Goal: Information Seeking & Learning: Learn about a topic

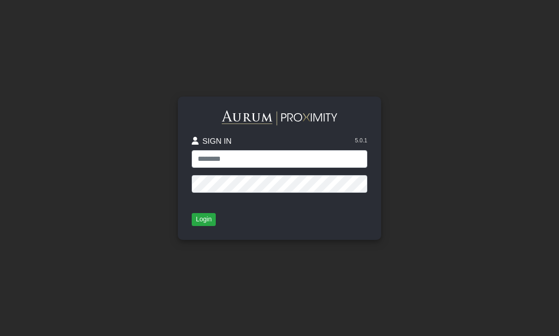
click at [262, 168] on input "text" at bounding box center [279, 159] width 175 height 18
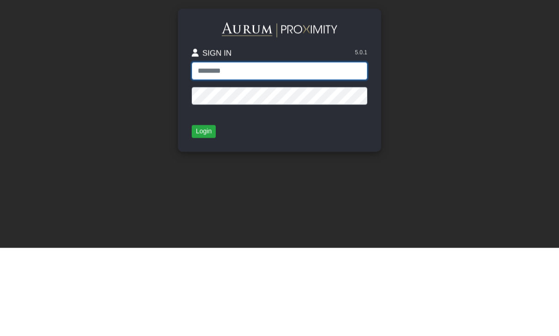
type input "**********"
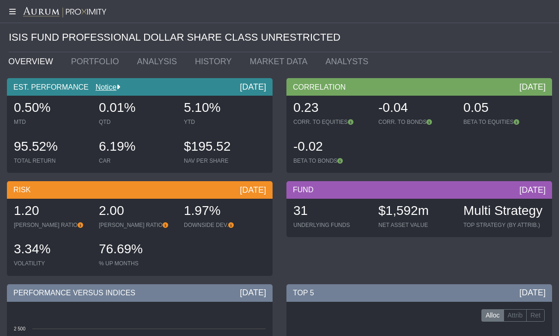
click at [1, 17] on div at bounding box center [279, 11] width 559 height 23
click at [89, 64] on link "PORTFOLIO" at bounding box center [97, 61] width 66 height 18
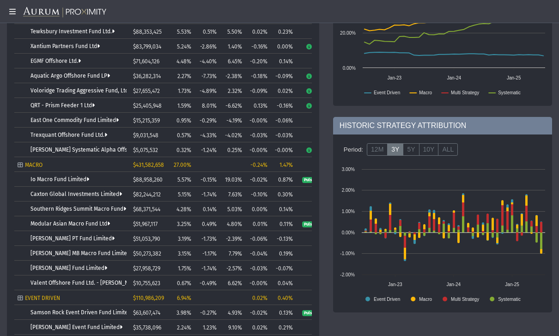
scroll to position [350, 0]
click at [103, 188] on td "Caxton Global Investments Limited" at bounding box center [71, 193] width 115 height 15
click at [88, 196] on link "Caxton Global Investments Limited" at bounding box center [75, 193] width 91 height 6
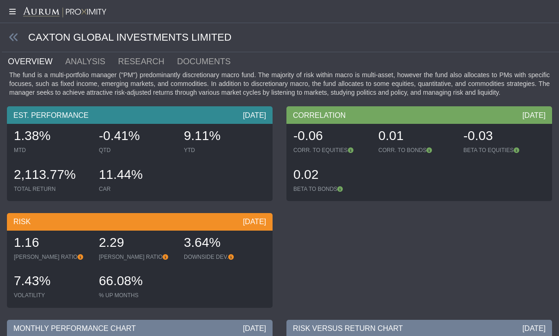
click at [17, 36] on icon at bounding box center [14, 37] width 10 height 10
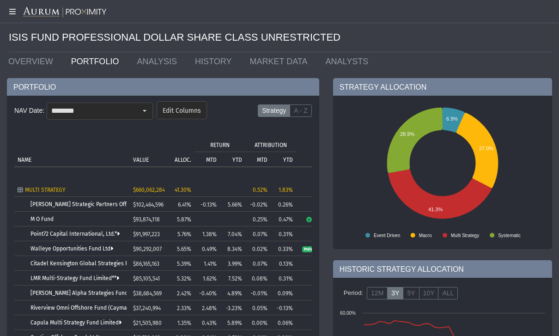
scroll to position [0, 10]
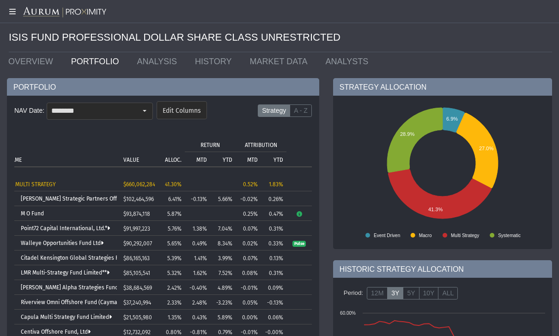
click at [15, 15] on icon at bounding box center [11, 11] width 23 height 7
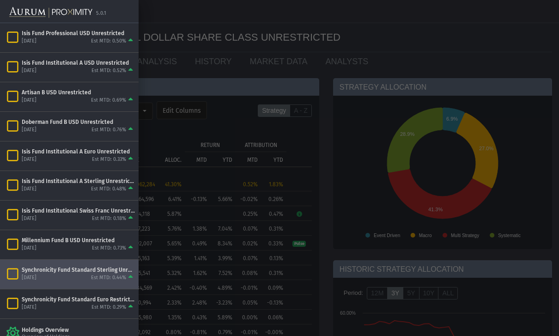
click at [82, 276] on div "August 2025 Est MTD: 0.44%" at bounding box center [78, 277] width 113 height 8
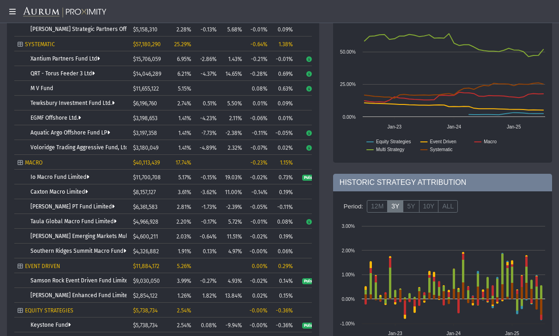
click at [72, 194] on link "Caxton Macro Limited" at bounding box center [58, 191] width 57 height 6
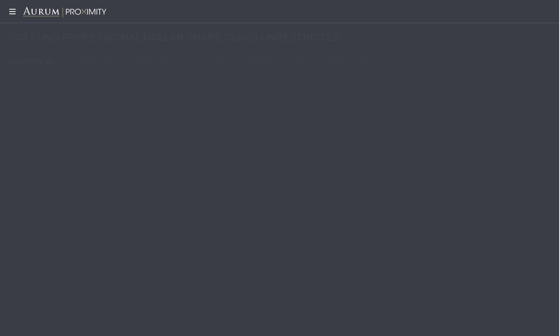
click at [101, 69] on link "PORTFOLIO" at bounding box center [97, 61] width 66 height 18
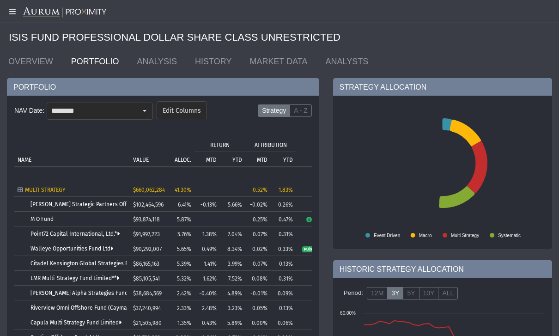
click at [15, 9] on icon at bounding box center [11, 11] width 23 height 7
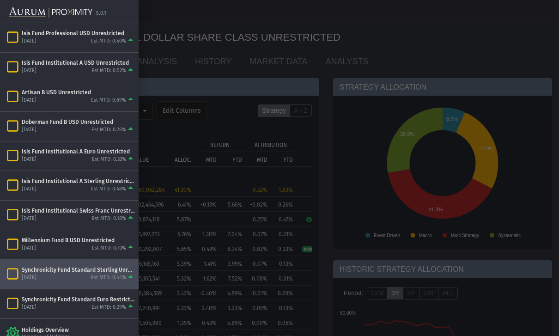
click at [80, 277] on div "August 2025 Est MTD: 0.44%" at bounding box center [78, 277] width 113 height 8
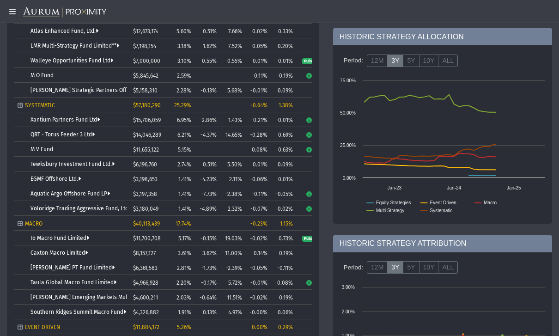
scroll to position [233, 0]
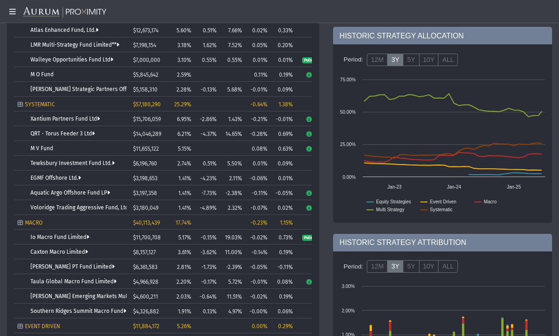
click at [148, 194] on span "$3,197,358" at bounding box center [145, 193] width 24 height 6
click at [62, 249] on link "Caxton Macro Limited" at bounding box center [58, 251] width 57 height 6
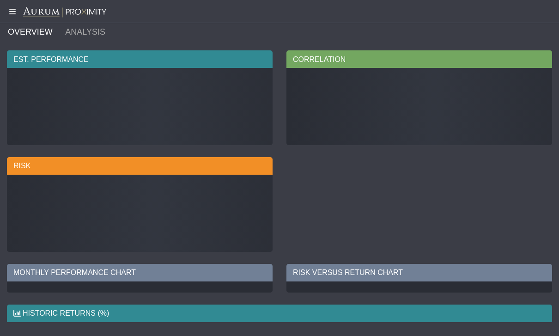
scroll to position [29, 0]
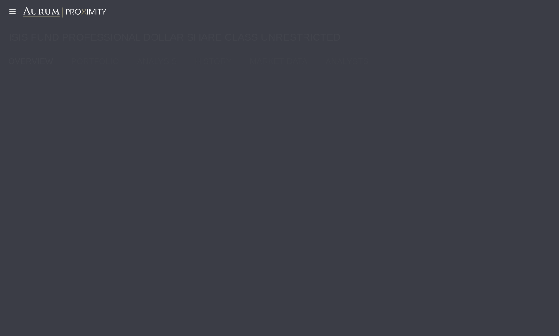
click at [92, 61] on link "PORTFOLIO" at bounding box center [97, 61] width 66 height 18
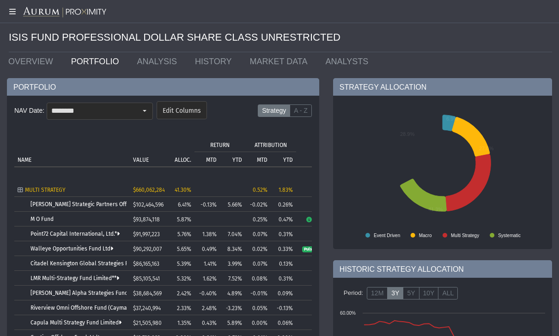
click at [12, 13] on icon at bounding box center [11, 11] width 23 height 7
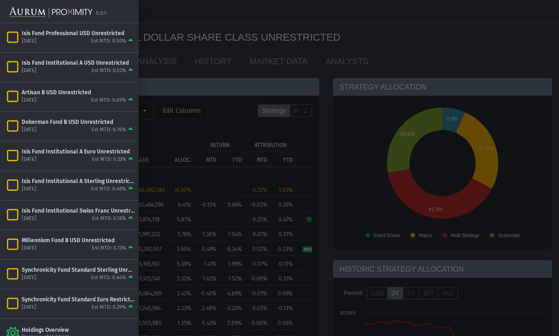
click at [99, 277] on div "Est MTD: 0.44%" at bounding box center [108, 277] width 35 height 7
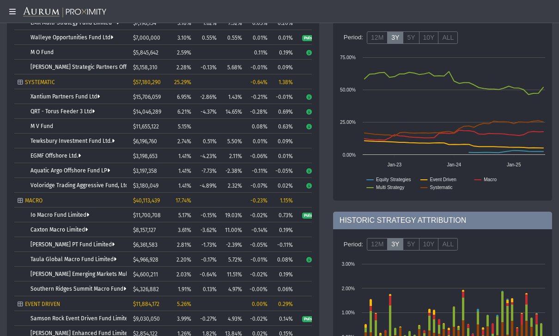
click at [73, 232] on link "Caxton Macro Limited" at bounding box center [58, 229] width 57 height 6
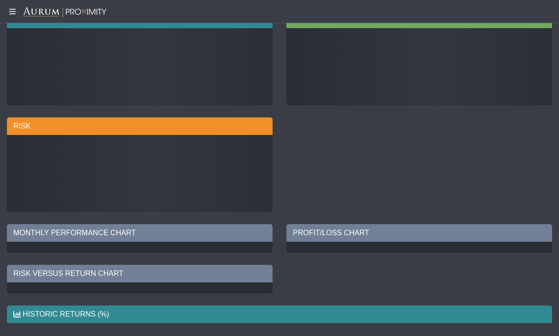
scroll to position [29, 0]
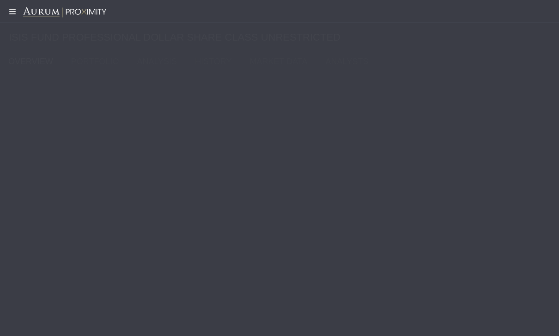
click at [15, 15] on icon at bounding box center [11, 11] width 23 height 7
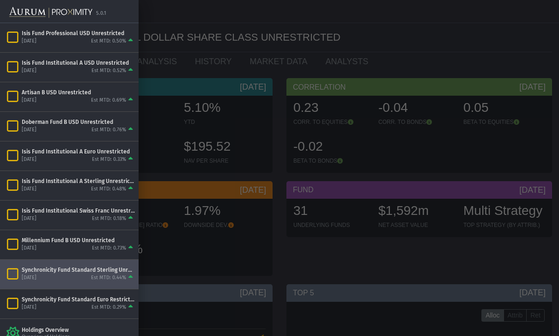
click at [93, 274] on div "Est MTD: 0.44%" at bounding box center [113, 277] width 44 height 8
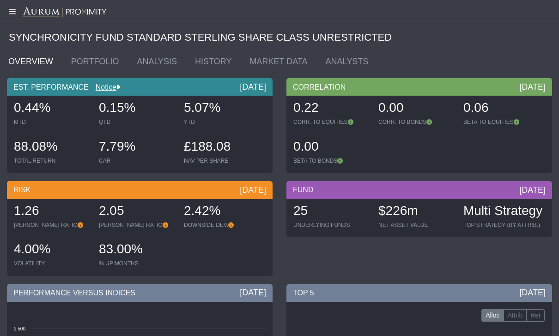
click at [92, 69] on link "PORTFOLIO" at bounding box center [97, 61] width 66 height 18
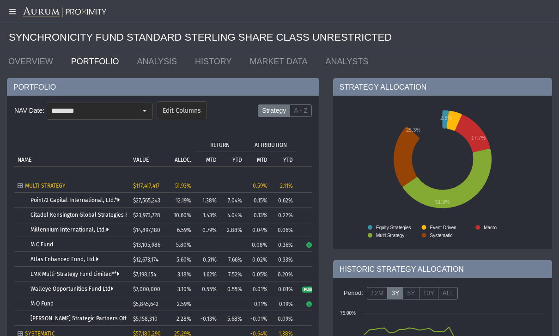
scroll to position [4, 0]
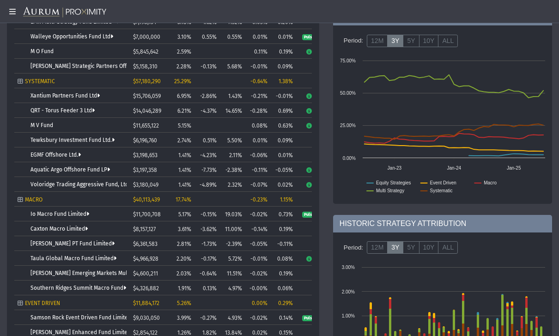
click at [78, 228] on link "Caxton Macro Limited" at bounding box center [58, 228] width 57 height 6
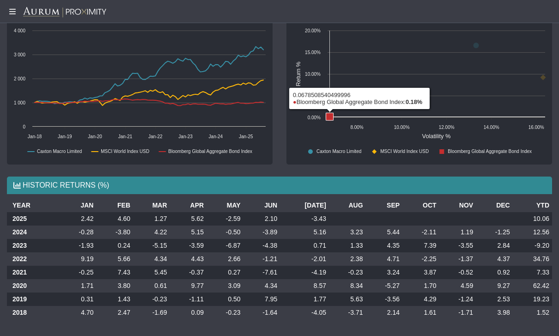
scroll to position [339, 0]
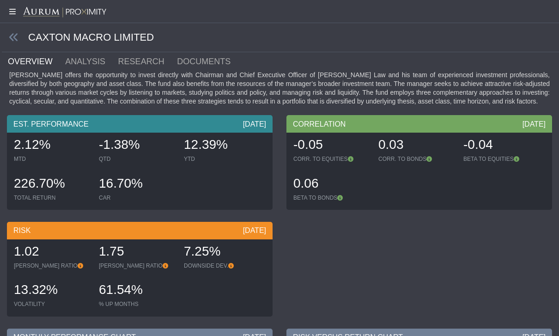
click at [16, 12] on icon at bounding box center [11, 11] width 23 height 7
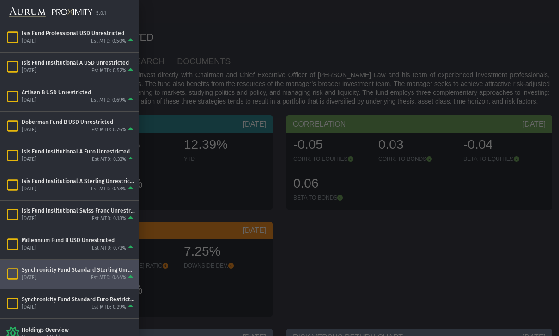
scroll to position [0, 0]
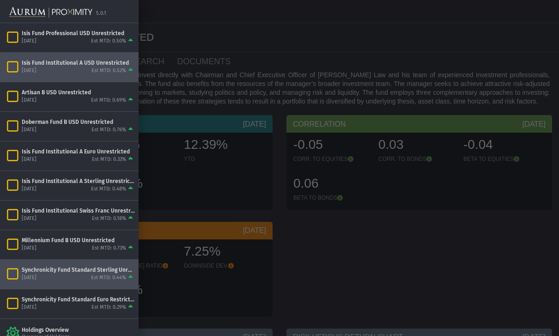
click at [70, 70] on div "[DATE] Est MTD: 0.52%" at bounding box center [78, 70] width 113 height 8
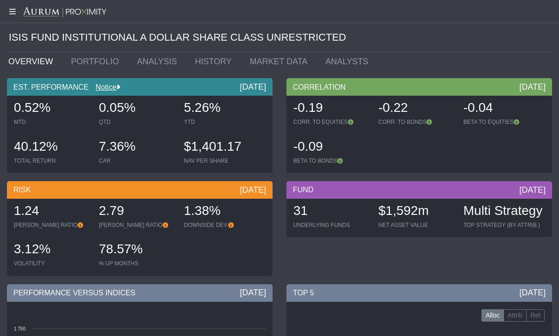
click at [94, 67] on link "PORTFOLIO" at bounding box center [97, 61] width 66 height 18
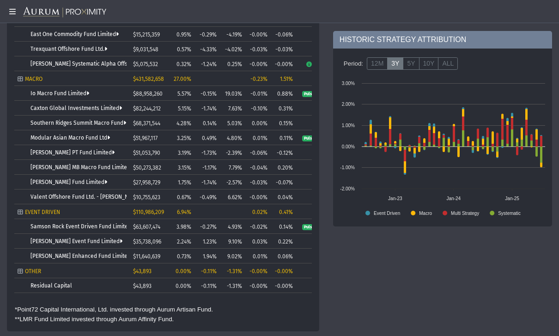
click at [69, 110] on link "Caxton Global Investments Limited" at bounding box center [75, 108] width 91 height 6
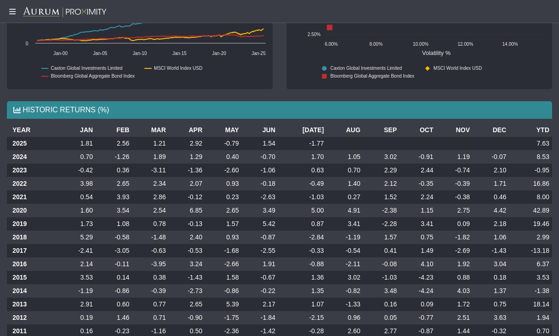
scroll to position [387, 0]
